Goal: Complete application form

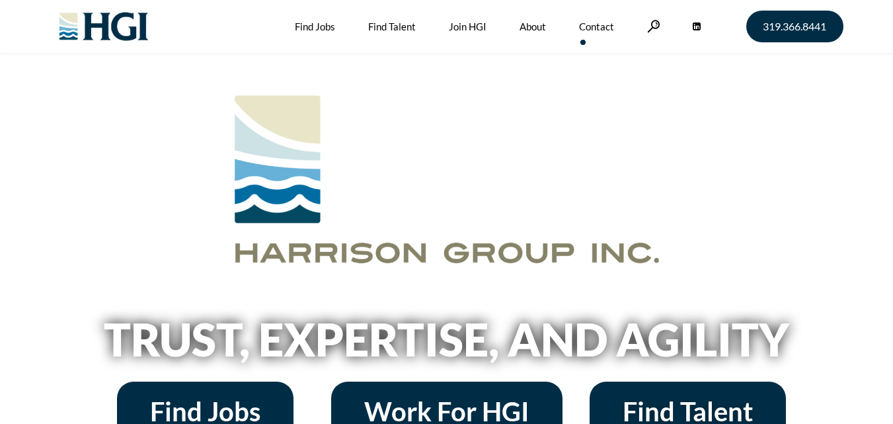
click at [593, 26] on link "Contact" at bounding box center [596, 26] width 35 height 53
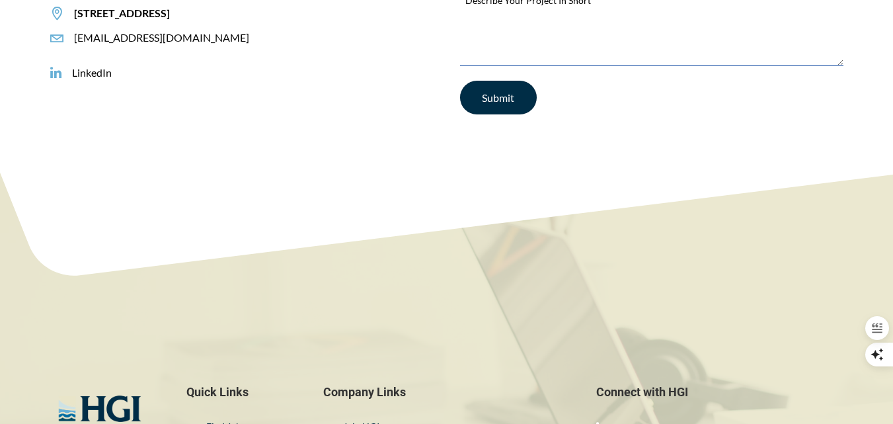
scroll to position [331, 0]
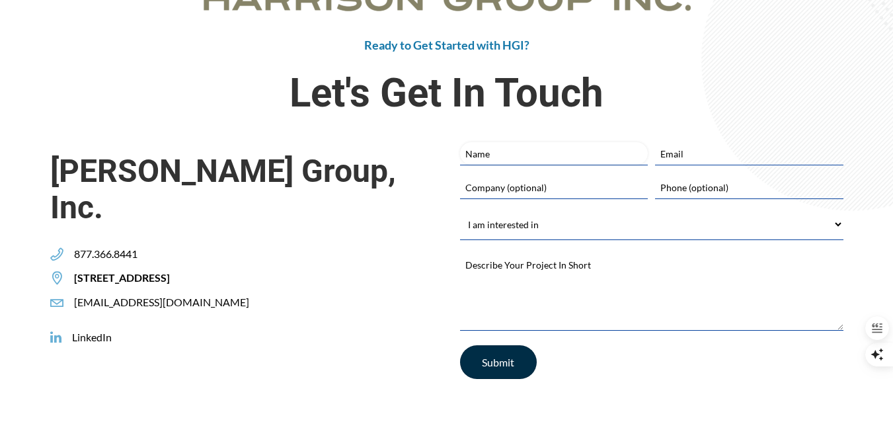
click at [495, 163] on input "Name" at bounding box center [554, 153] width 188 height 22
click at [504, 153] on input "Name" at bounding box center [554, 153] width 188 height 22
type input "[PERSON_NAME]"
type input "[PERSON_NAME][EMAIL_ADDRESS][DOMAIN_NAME]"
type input "iSmartRecruit"
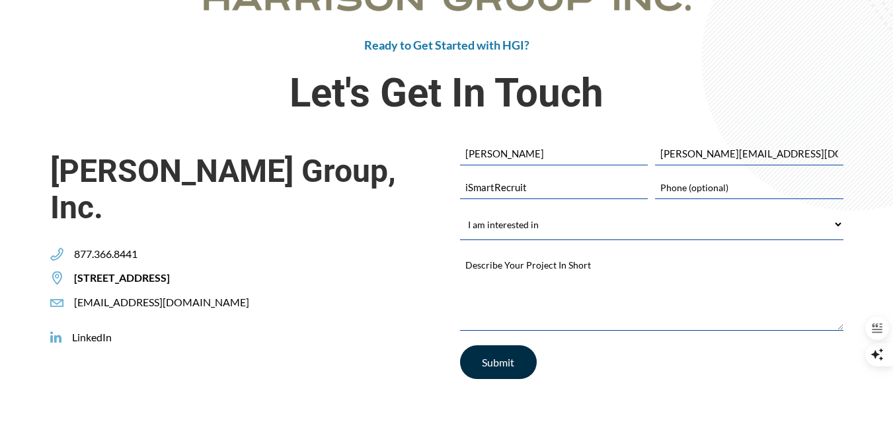
type input "9084284486"
click at [538, 219] on select "I am interested in Finding a Job Building My Team Joining HGI Other" at bounding box center [652, 225] width 384 height 30
select select "Other"
click at [460, 210] on select "I am interested in Finding a Job Building My Team Joining HGI Other" at bounding box center [652, 225] width 384 height 30
click at [517, 313] on textarea "Describe Your Project In Short *" at bounding box center [652, 290] width 384 height 79
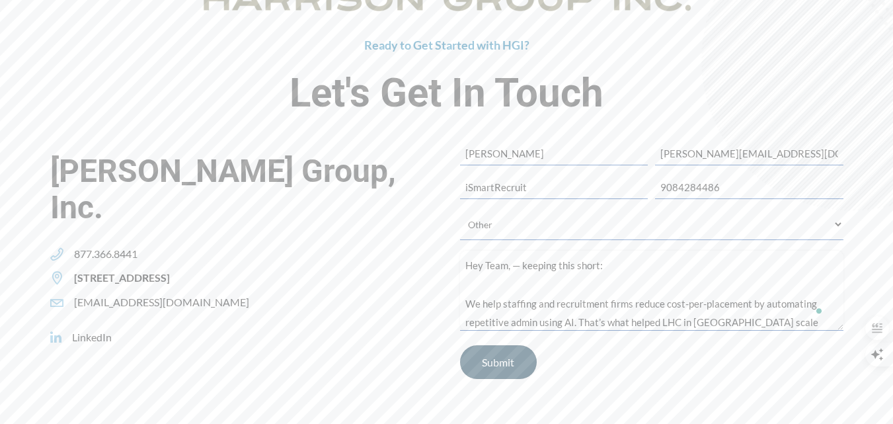
type textarea "Hey Team, — keeping this short: We help staffing and recruitment firms reduce c…"
click at [505, 364] on input "Submit" at bounding box center [498, 362] width 77 height 34
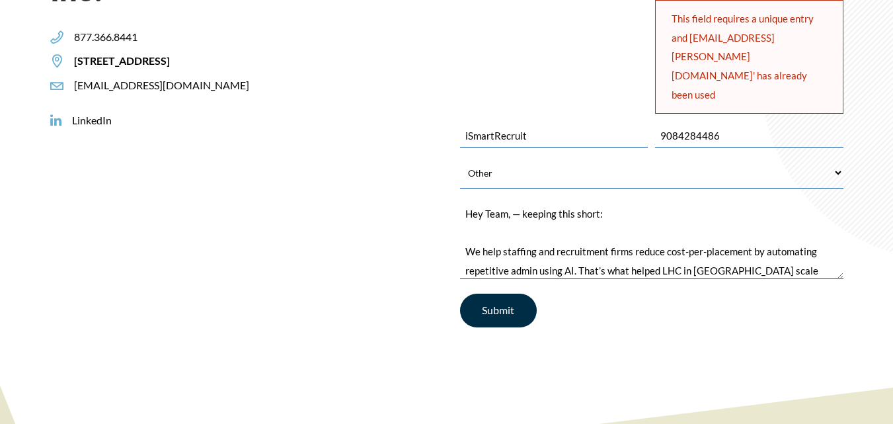
scroll to position [746, 0]
